Goal: Transaction & Acquisition: Purchase product/service

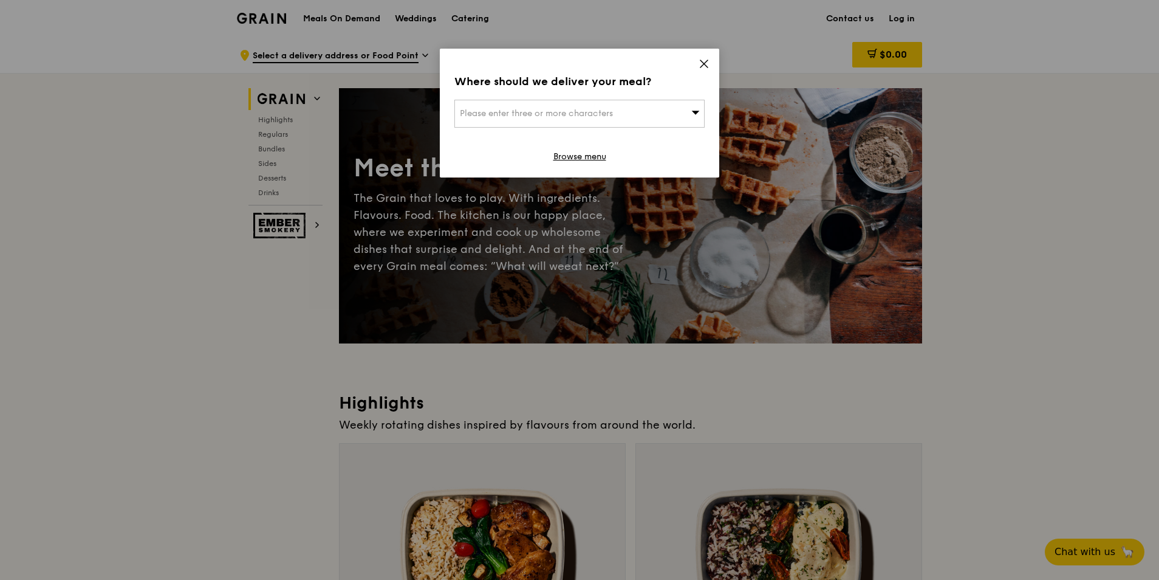
click at [701, 67] on icon at bounding box center [704, 63] width 7 height 7
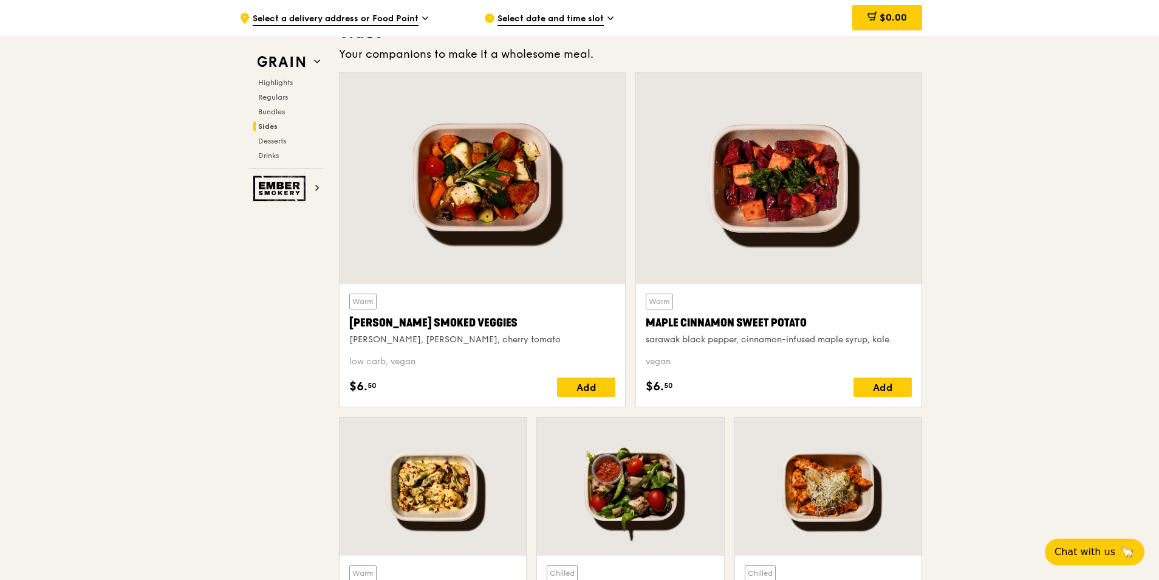
scroll to position [3159, 0]
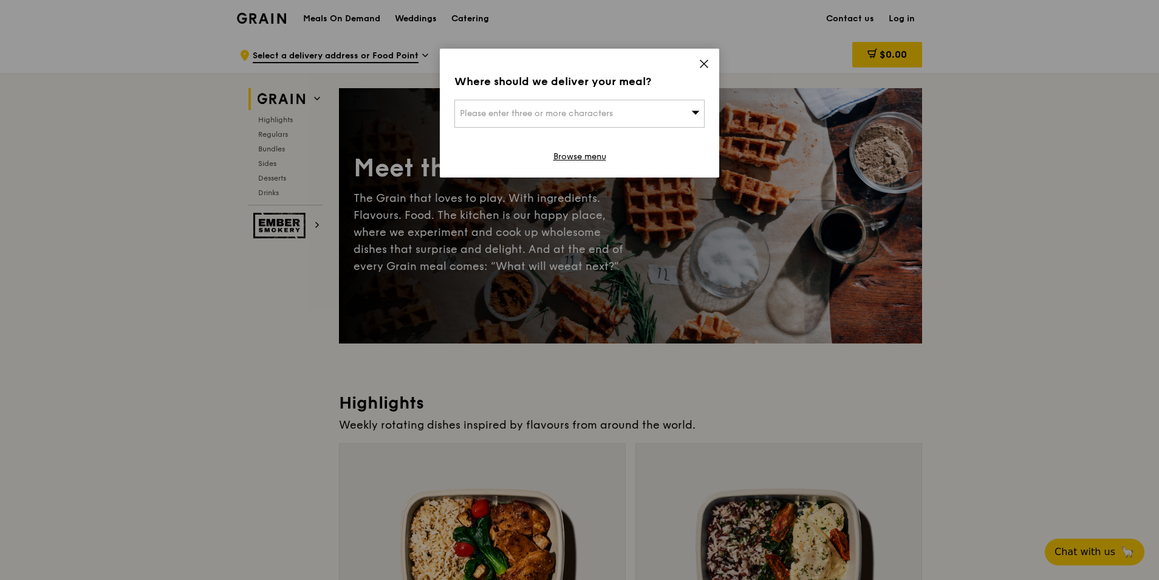
click at [708, 67] on icon at bounding box center [704, 63] width 7 height 7
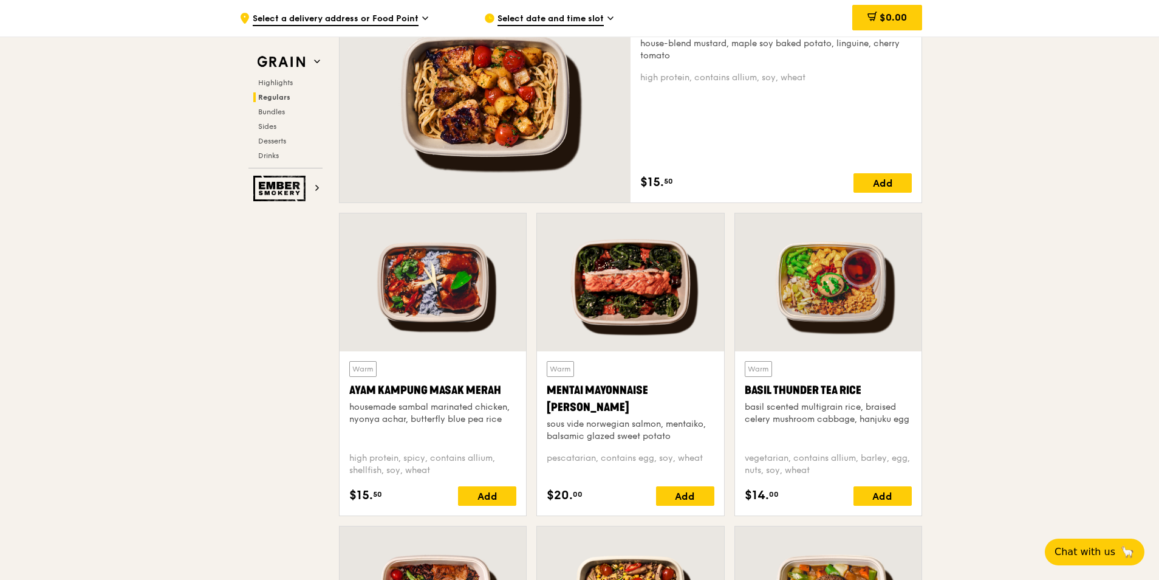
scroll to position [608, 0]
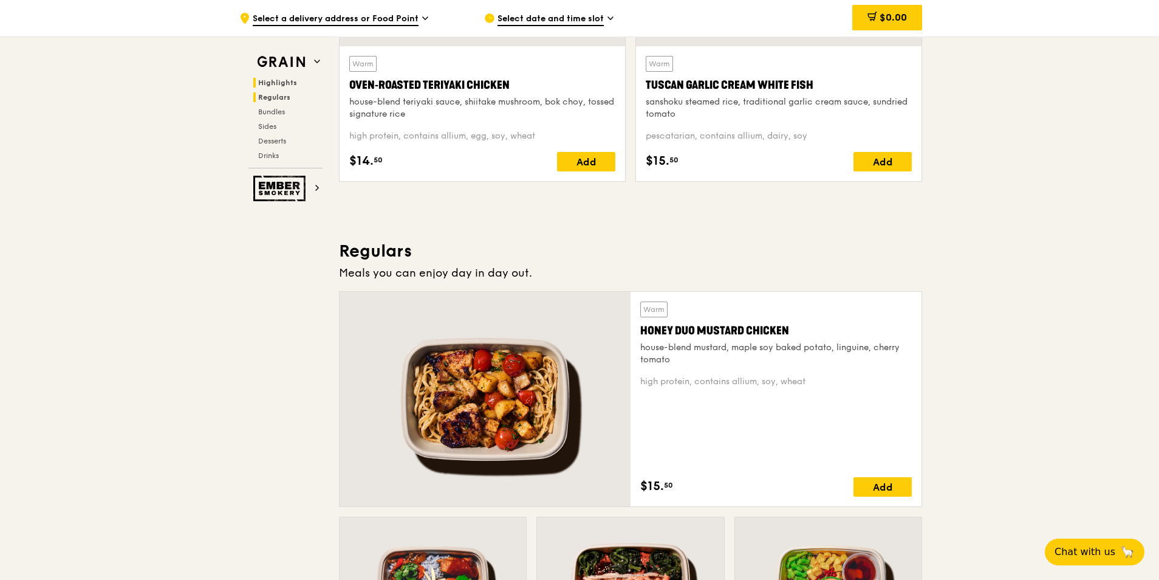
click at [276, 97] on span "Regulars" at bounding box center [274, 97] width 32 height 9
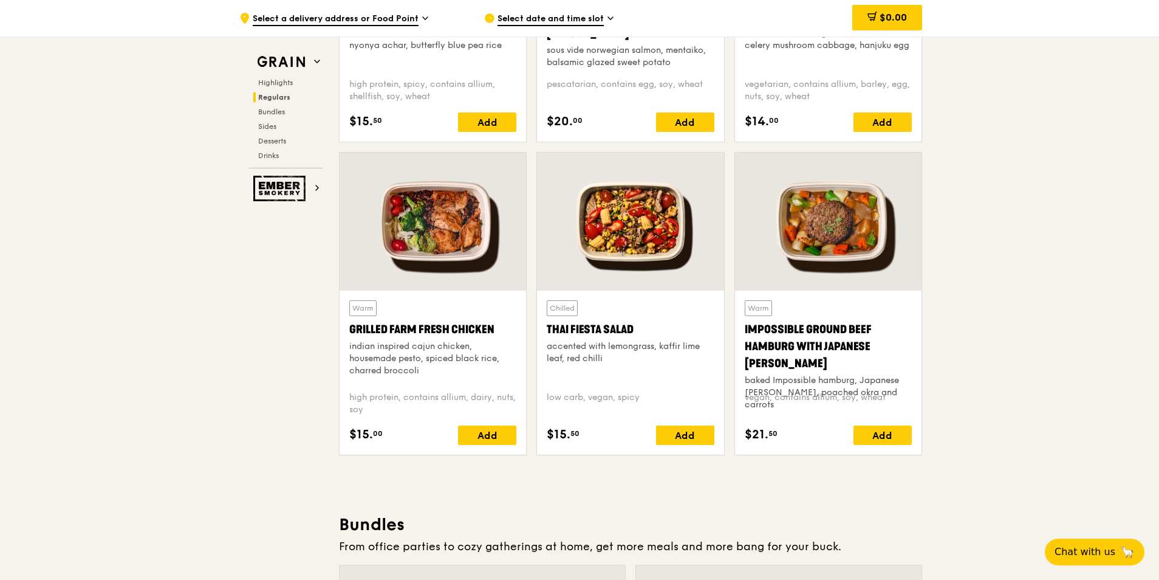
scroll to position [1346, 0]
